Goal: Information Seeking & Learning: Learn about a topic

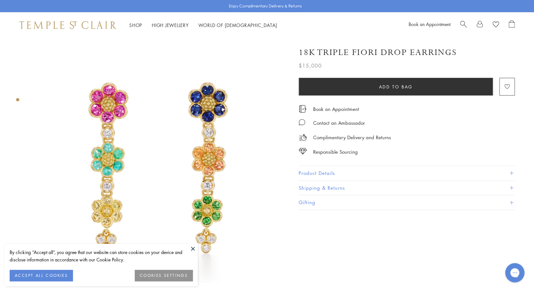
click at [464, 22] on span "Search" at bounding box center [463, 23] width 7 height 7
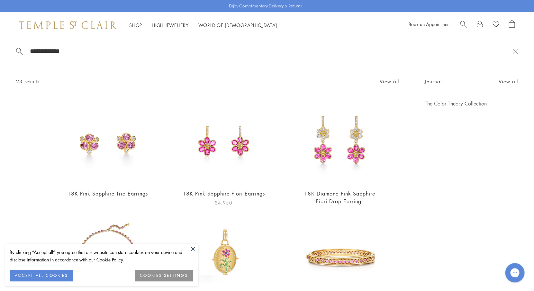
type input "**********"
click at [201, 133] on img at bounding box center [224, 142] width 84 height 84
